Goal: Transaction & Acquisition: Obtain resource

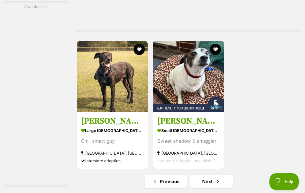
scroll to position [1132, 0]
click at [184, 109] on img at bounding box center [188, 76] width 71 height 71
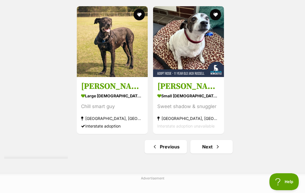
scroll to position [1168, 0]
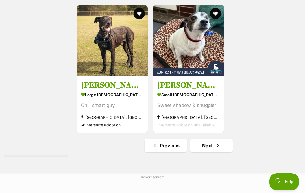
click at [198, 153] on link "Next" at bounding box center [212, 146] width 42 height 14
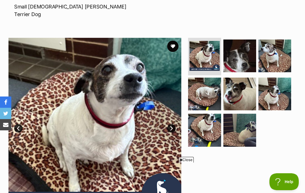
scroll to position [115, 0]
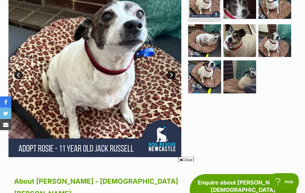
click at [189, 163] on span "Close" at bounding box center [186, 160] width 15 height 6
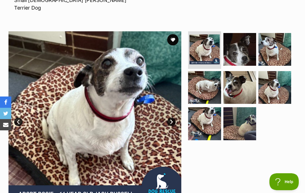
scroll to position [120, 0]
click at [170, 118] on link "Next" at bounding box center [171, 122] width 8 height 8
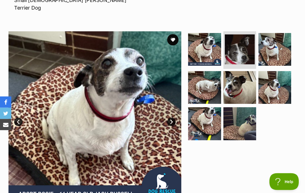
scroll to position [120, 0]
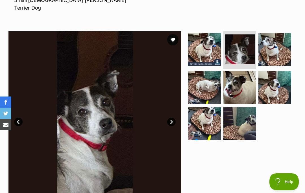
click at [172, 118] on link "Next" at bounding box center [171, 122] width 8 height 8
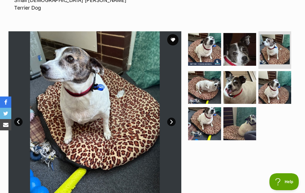
click at [175, 118] on link "Next" at bounding box center [171, 122] width 8 height 8
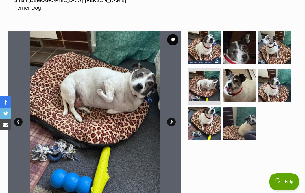
click at [174, 118] on link "Next" at bounding box center [171, 122] width 8 height 8
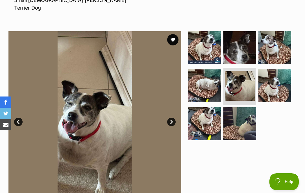
click at [173, 118] on link "Next" at bounding box center [171, 122] width 8 height 8
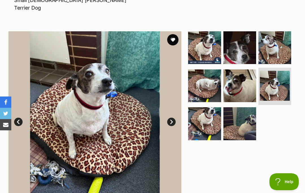
click at [174, 118] on link "Next" at bounding box center [171, 122] width 8 height 8
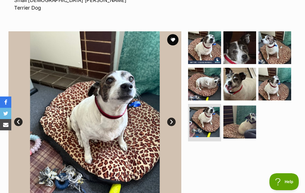
click at [173, 118] on link "Next" at bounding box center [171, 122] width 8 height 8
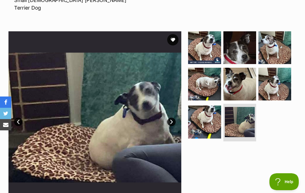
click at [175, 118] on link "Next" at bounding box center [171, 122] width 8 height 8
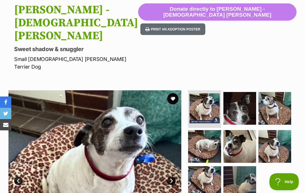
scroll to position [61, 0]
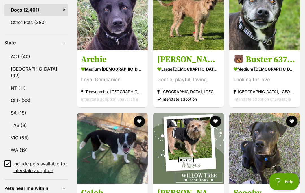
scroll to position [295, 0]
click at [189, 163] on span "Close" at bounding box center [186, 160] width 15 height 6
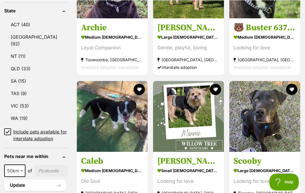
scroll to position [327, 0]
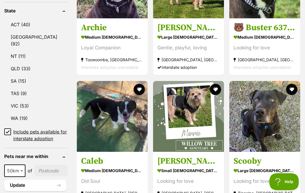
click at [186, 121] on img at bounding box center [188, 116] width 71 height 71
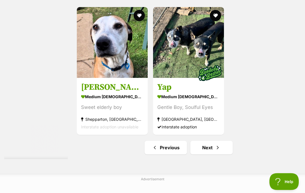
scroll to position [1227, 0]
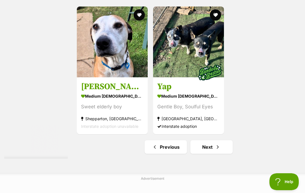
click at [204, 154] on link "Next" at bounding box center [212, 148] width 42 height 14
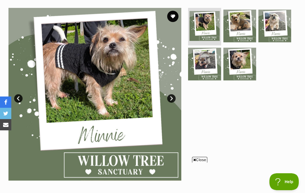
click at [201, 163] on span "Close" at bounding box center [199, 160] width 15 height 6
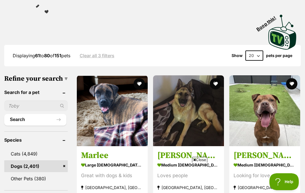
scroll to position [138, 0]
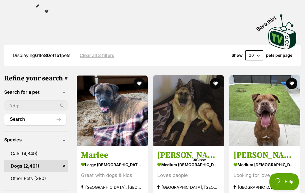
click at [202, 163] on span "Close" at bounding box center [199, 160] width 15 height 6
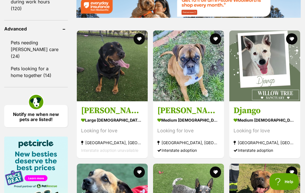
scroll to position [821, 0]
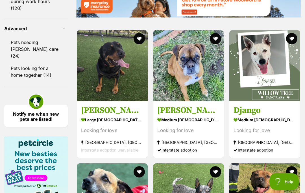
click at [263, 87] on img at bounding box center [265, 66] width 71 height 71
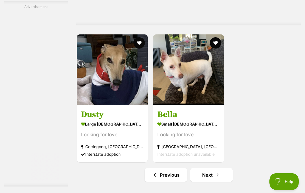
scroll to position [1138, 0]
click at [206, 182] on link "Next" at bounding box center [212, 176] width 42 height 14
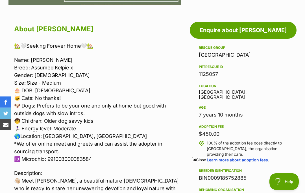
scroll to position [286, 0]
click at [200, 163] on span "Close" at bounding box center [199, 160] width 15 height 6
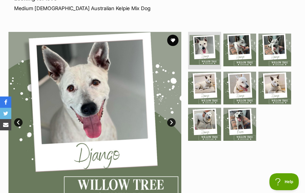
scroll to position [85, 0]
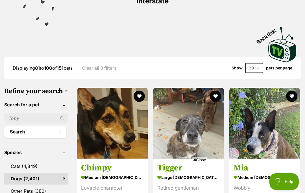
scroll to position [126, 0]
click at [206, 163] on span "Close" at bounding box center [199, 160] width 15 height 6
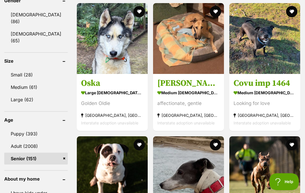
scroll to position [532, 0]
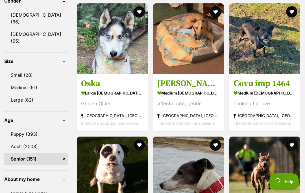
click at [185, 48] on img at bounding box center [188, 38] width 71 height 71
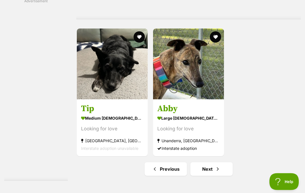
scroll to position [1144, 0]
click at [183, 100] on img at bounding box center [188, 64] width 71 height 71
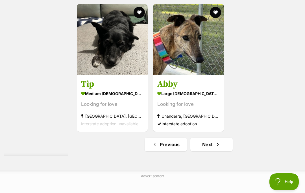
click at [204, 152] on link "Next" at bounding box center [212, 145] width 42 height 14
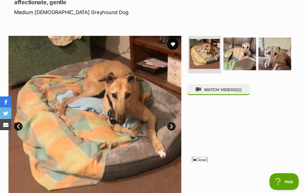
scroll to position [82, 0]
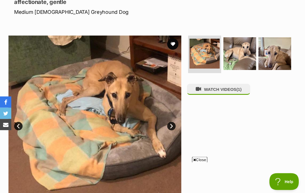
click at [204, 163] on span "Close" at bounding box center [199, 160] width 15 height 6
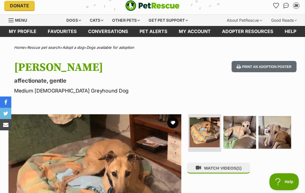
scroll to position [0, 0]
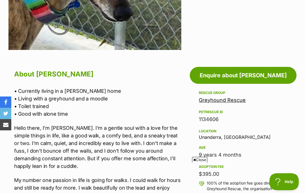
click at [205, 163] on span "Close" at bounding box center [199, 160] width 15 height 6
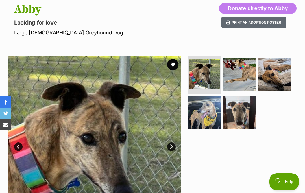
scroll to position [61, 0]
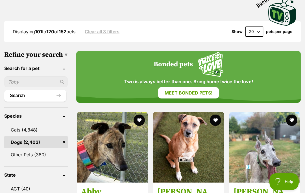
scroll to position [167, 0]
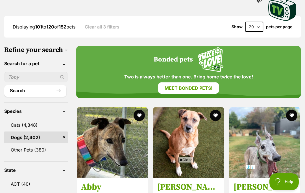
click at [190, 163] on span "Close" at bounding box center [186, 160] width 15 height 6
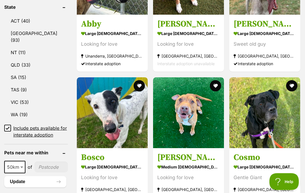
scroll to position [330, 0]
click at [102, 125] on img at bounding box center [112, 112] width 71 height 71
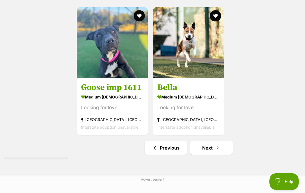
scroll to position [1226, 0]
click at [200, 155] on link "Next" at bounding box center [212, 148] width 42 height 14
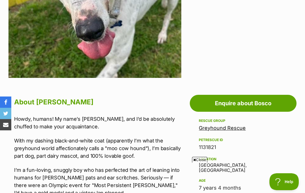
click at [202, 163] on span "Close" at bounding box center [199, 160] width 15 height 6
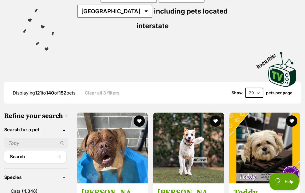
click at [203, 163] on span "Close" at bounding box center [199, 160] width 15 height 6
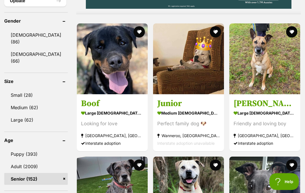
scroll to position [512, 0]
click at [184, 69] on img at bounding box center [188, 58] width 71 height 71
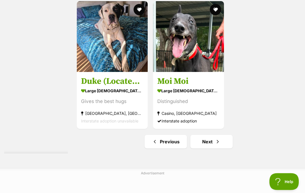
scroll to position [1175, 0]
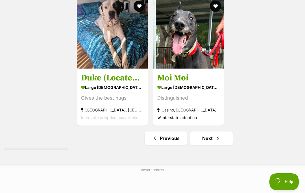
click at [204, 145] on link "Next" at bounding box center [212, 139] width 42 height 14
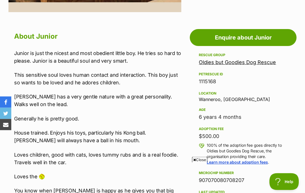
scroll to position [280, 0]
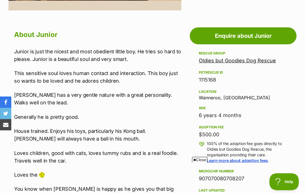
click at [202, 163] on span "Close" at bounding box center [199, 160] width 15 height 6
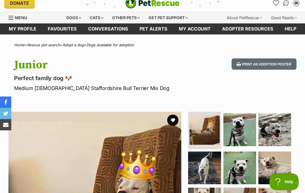
scroll to position [0, 0]
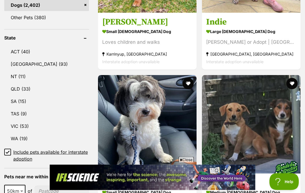
scroll to position [297, 0]
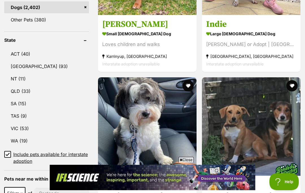
click at [189, 163] on span "Close" at bounding box center [186, 160] width 15 height 6
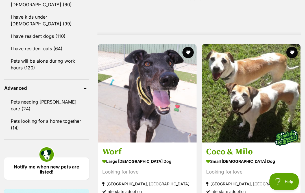
scroll to position [708, 0]
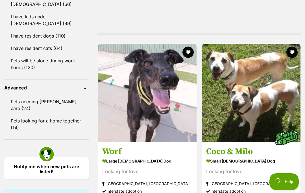
click at [249, 105] on img at bounding box center [251, 93] width 99 height 99
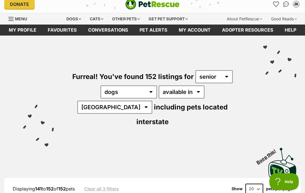
scroll to position [0, 0]
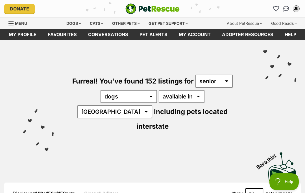
click at [77, 26] on div "Dogs" at bounding box center [73, 23] width 23 height 11
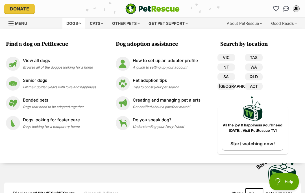
click at [18, 84] on img at bounding box center [13, 84] width 14 height 14
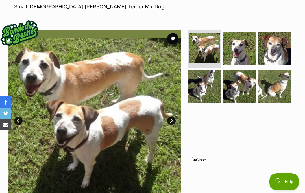
scroll to position [106, 0]
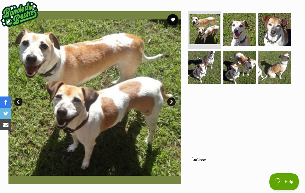
click at [199, 163] on span "Close" at bounding box center [199, 160] width 15 height 6
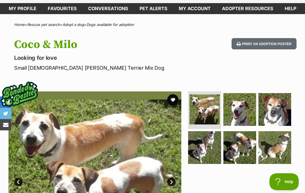
scroll to position [0, 0]
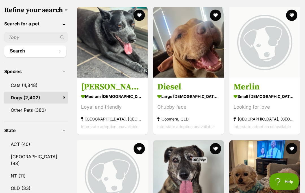
scroll to position [303, 0]
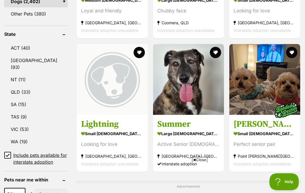
click at [202, 163] on span "Close" at bounding box center [199, 160] width 15 height 6
click at [262, 85] on img at bounding box center [265, 79] width 71 height 71
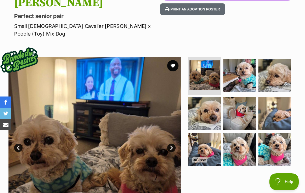
click at [203, 163] on span "Close" at bounding box center [199, 160] width 15 height 6
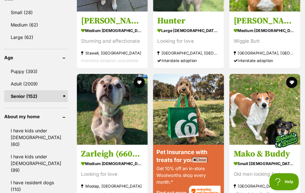
scroll to position [596, 0]
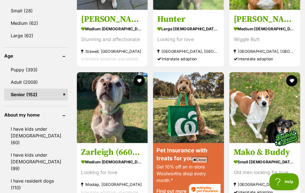
click at [201, 163] on span "Close" at bounding box center [199, 160] width 15 height 6
click at [272, 130] on img at bounding box center [265, 107] width 71 height 71
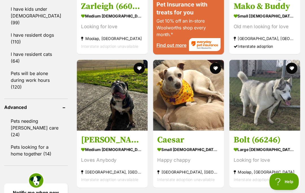
scroll to position [743, 0]
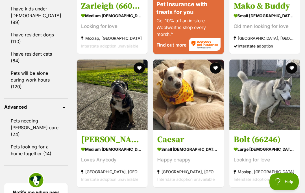
click at [183, 105] on img at bounding box center [188, 95] width 71 height 71
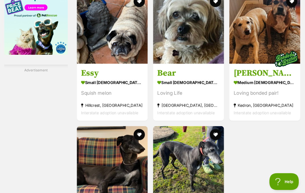
scroll to position [992, 0]
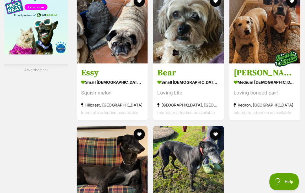
click at [193, 64] on img at bounding box center [188, 28] width 71 height 71
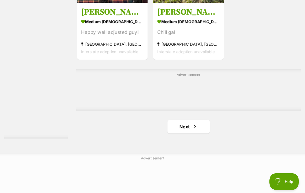
scroll to position [1187, 0]
click at [172, 134] on link "Next" at bounding box center [189, 127] width 42 height 14
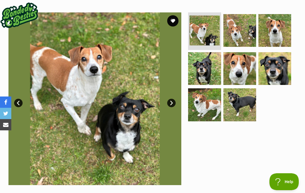
scroll to position [108, 0]
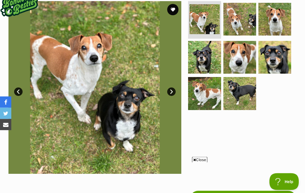
click at [201, 163] on span "Close" at bounding box center [199, 160] width 15 height 6
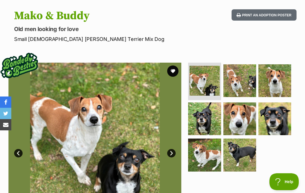
scroll to position [54, 0]
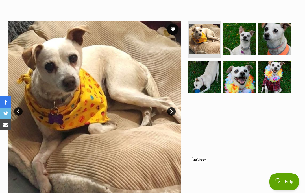
click at [201, 163] on span "Close" at bounding box center [199, 160] width 15 height 6
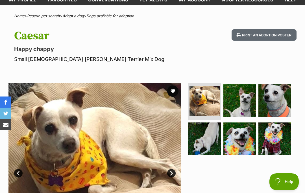
scroll to position [34, 0]
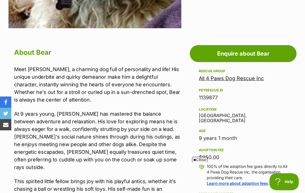
scroll to position [261, 0]
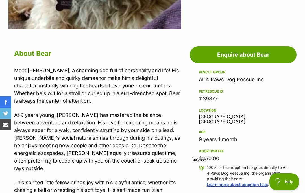
click at [203, 163] on span "Close" at bounding box center [199, 160] width 15 height 6
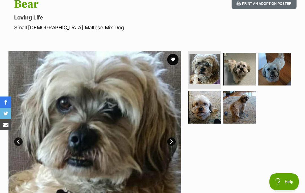
scroll to position [70, 0]
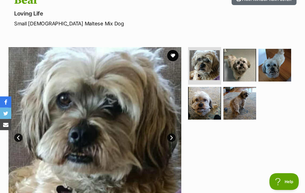
click at [173, 139] on link "Next" at bounding box center [171, 138] width 8 height 8
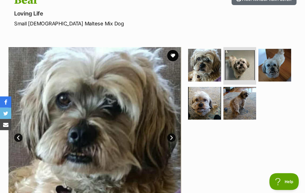
scroll to position [70, 0]
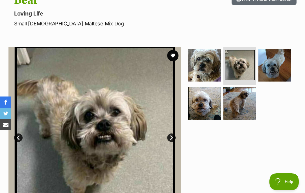
click at [172, 139] on link "Next" at bounding box center [171, 138] width 8 height 8
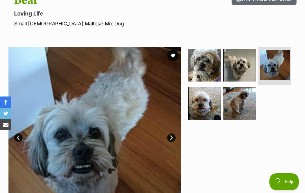
click at [172, 138] on link "Next" at bounding box center [171, 138] width 8 height 8
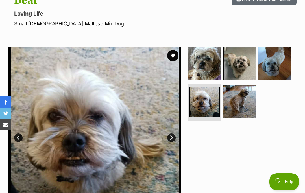
click at [173, 137] on link "Next" at bounding box center [171, 138] width 8 height 8
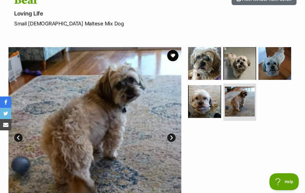
click at [172, 137] on link "Next" at bounding box center [171, 138] width 8 height 8
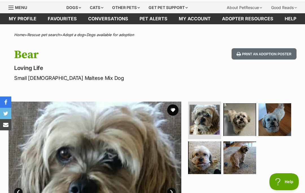
scroll to position [16, 0]
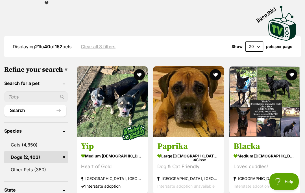
scroll to position [155, 0]
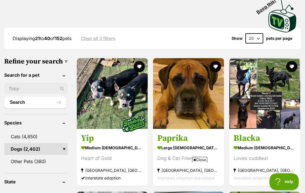
click at [203, 163] on span "Close" at bounding box center [199, 160] width 15 height 6
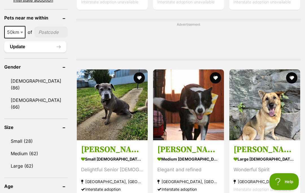
scroll to position [465, 0]
click at [107, 122] on img at bounding box center [112, 105] width 71 height 71
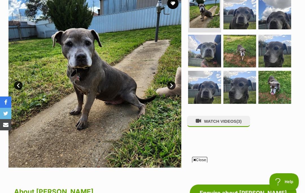
click at [201, 163] on span "Close" at bounding box center [199, 160] width 15 height 6
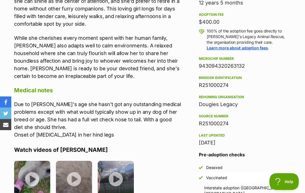
scroll to position [406, 0]
click at [118, 172] on img at bounding box center [116, 179] width 36 height 36
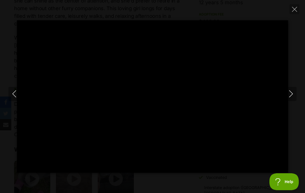
type input "100"
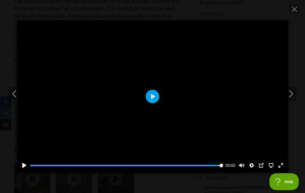
click at [297, 11] on icon "Close" at bounding box center [294, 9] width 5 height 5
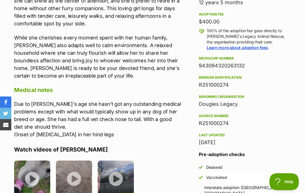
click at [76, 167] on img at bounding box center [74, 179] width 36 height 36
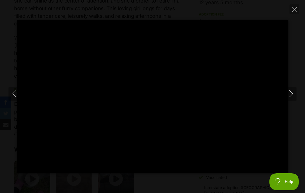
type input "100"
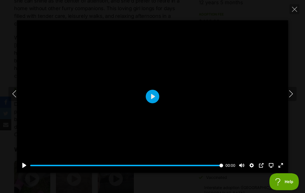
click at [297, 10] on icon "Close" at bounding box center [294, 9] width 5 height 5
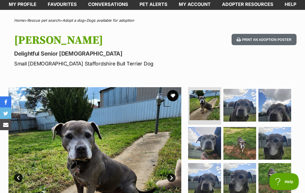
scroll to position [0, 0]
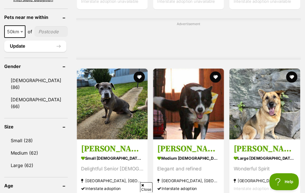
scroll to position [465, 0]
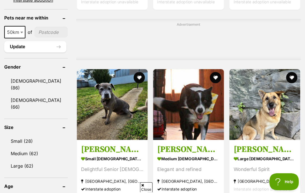
click at [102, 106] on img at bounding box center [112, 104] width 71 height 71
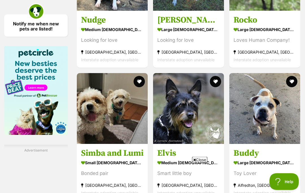
scroll to position [911, 0]
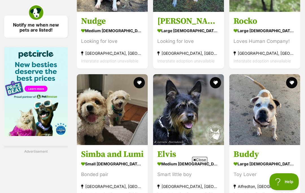
click at [197, 163] on span "Close" at bounding box center [199, 160] width 15 height 6
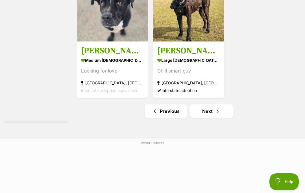
scroll to position [1200, 0]
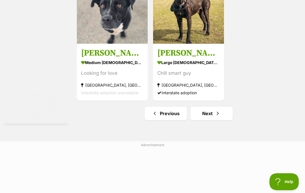
click at [203, 120] on link "Next" at bounding box center [212, 114] width 42 height 14
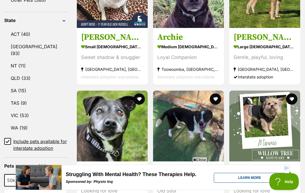
scroll to position [316, 0]
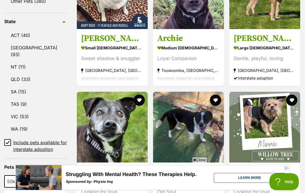
click at [202, 163] on span "Close" at bounding box center [199, 160] width 15 height 6
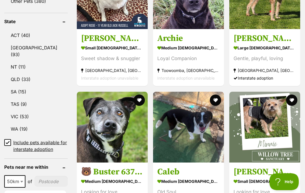
click at [271, 119] on img at bounding box center [265, 127] width 71 height 71
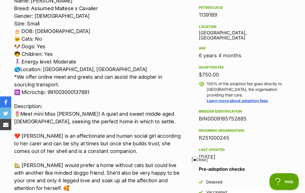
click at [200, 163] on span "Close" at bounding box center [199, 160] width 15 height 6
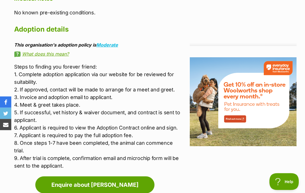
scroll to position [696, 0]
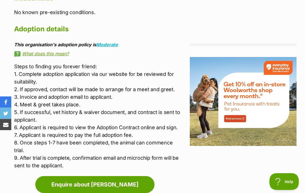
click at [102, 186] on link "Enquire about [PERSON_NAME]" at bounding box center [94, 185] width 119 height 17
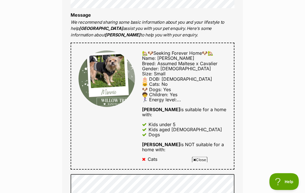
scroll to position [234, 0]
